Goal: Find specific page/section: Find specific page/section

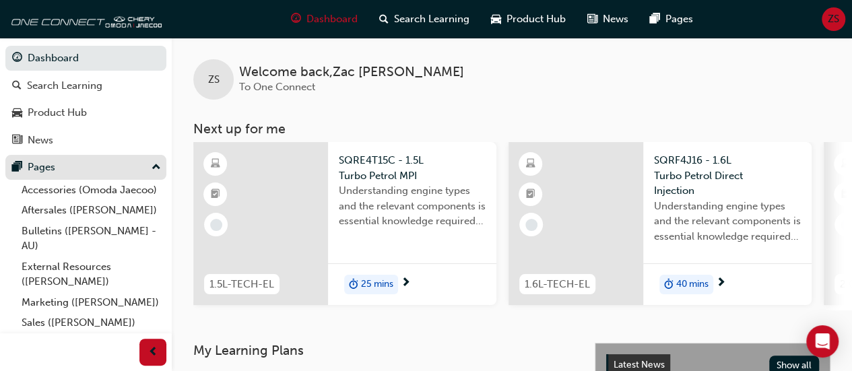
click at [105, 166] on div "Pages" at bounding box center [86, 167] width 148 height 17
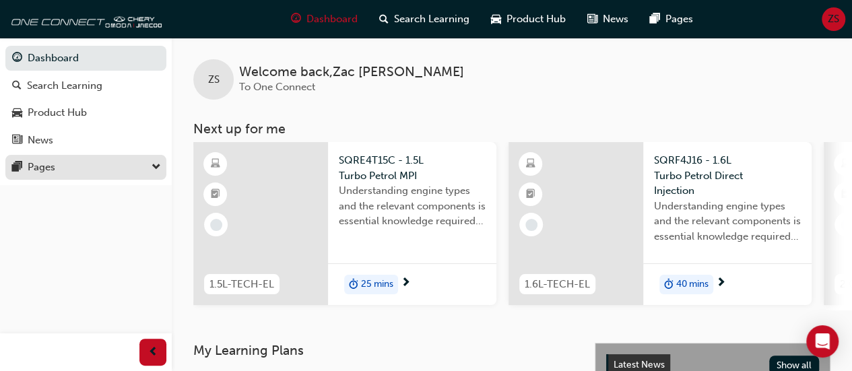
click at [88, 164] on div "Pages" at bounding box center [86, 167] width 148 height 17
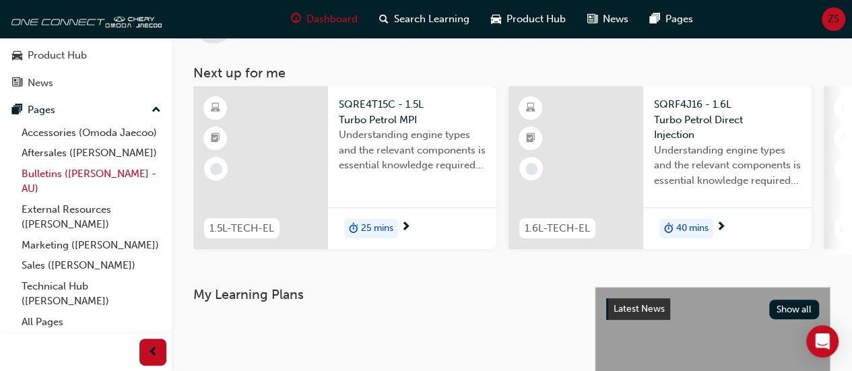
scroll to position [57, 0]
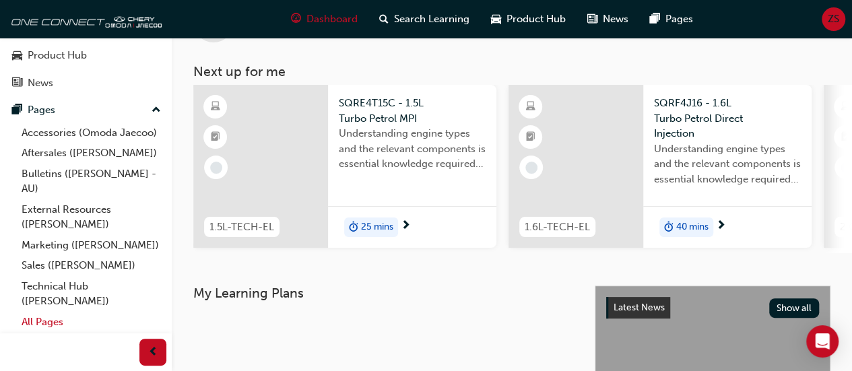
click at [63, 324] on link "All Pages" at bounding box center [91, 322] width 150 height 21
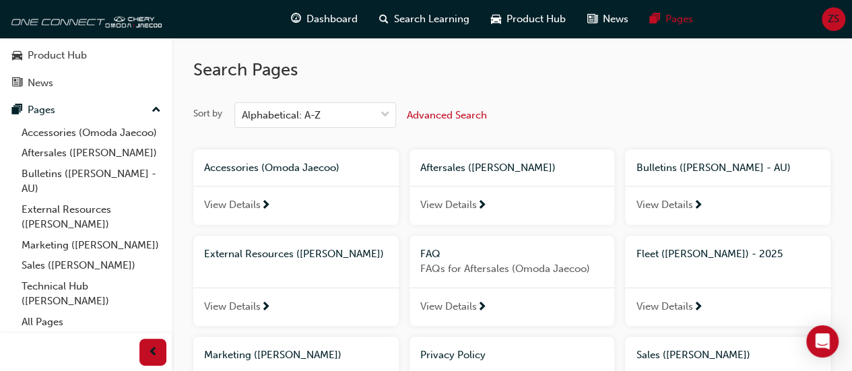
click at [686, 200] on span "View Details" at bounding box center [664, 204] width 57 height 15
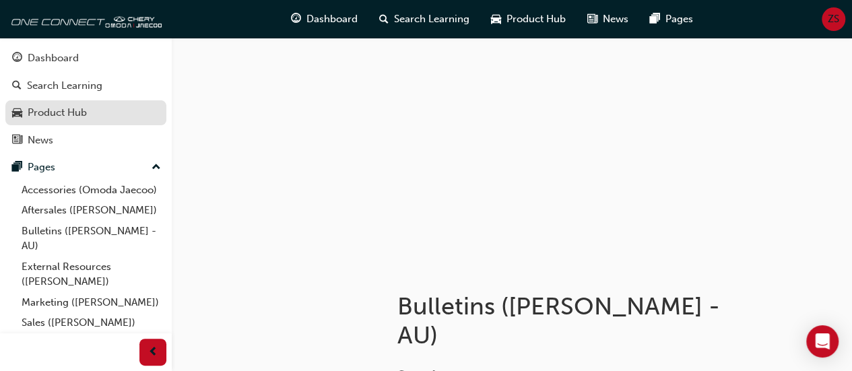
click at [55, 113] on div "Product Hub" at bounding box center [57, 112] width 59 height 15
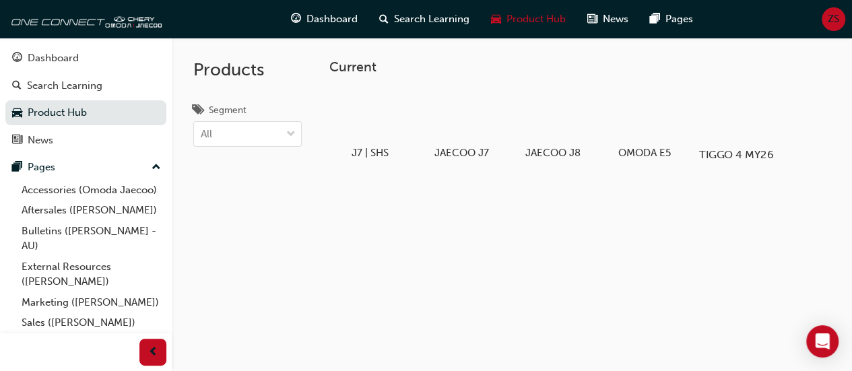
click at [746, 121] on div at bounding box center [736, 116] width 75 height 54
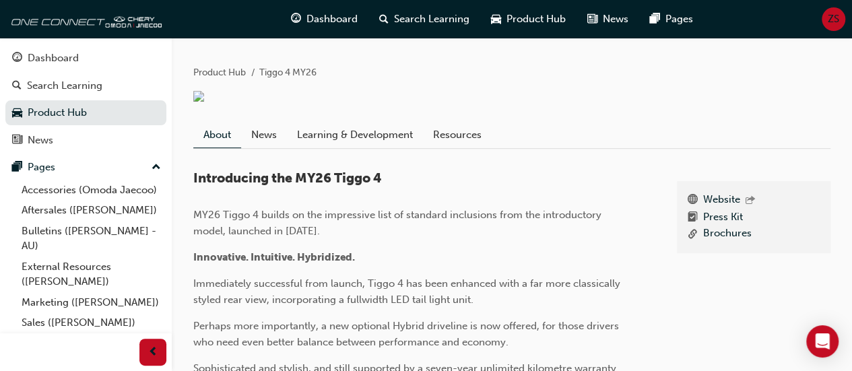
scroll to position [235, 0]
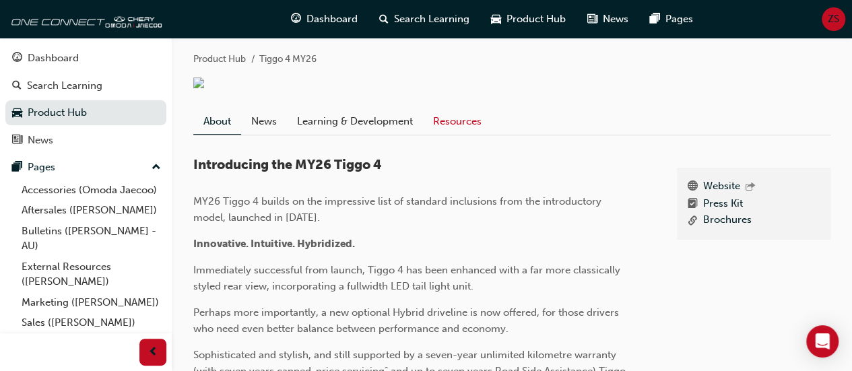
click at [466, 118] on link "Resources" at bounding box center [457, 122] width 69 height 26
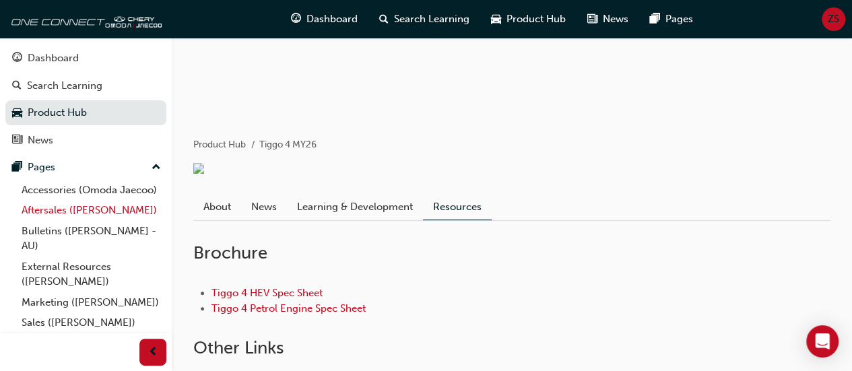
scroll to position [141, 0]
